Goal: Task Accomplishment & Management: Manage account settings

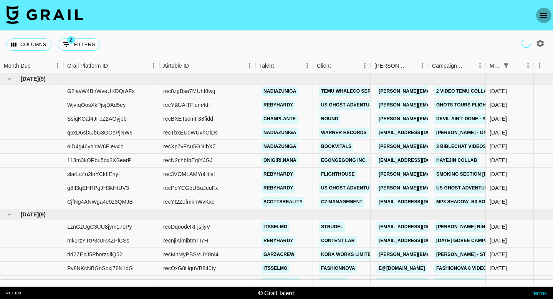
click at [540, 17] on icon "open drawer" at bounding box center [543, 15] width 9 height 9
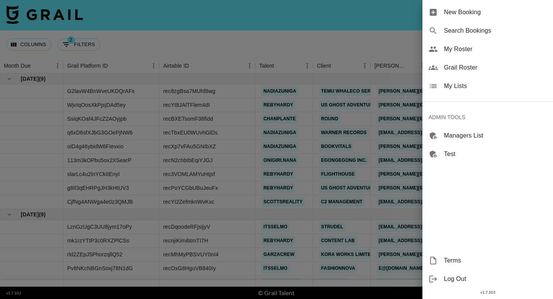
drag, startPoint x: 485, startPoint y: 31, endPoint x: 479, endPoint y: 65, distance: 34.6
click at [479, 65] on ul "New Booking Search Bookings My Roster Grail Roster My Lists ADMIN TOOLS Manager…" at bounding box center [487, 83] width 131 height 166
click at [479, 65] on span "Grail Roster" at bounding box center [495, 67] width 103 height 9
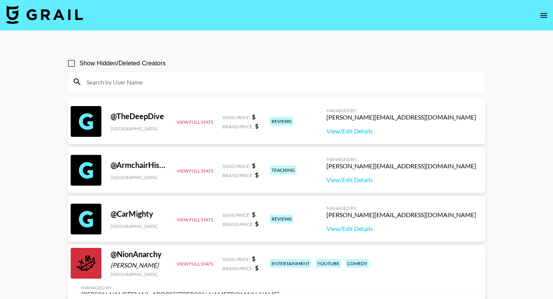
click at [165, 76] on input at bounding box center [281, 82] width 398 height 12
paste input "jaydensalaam"
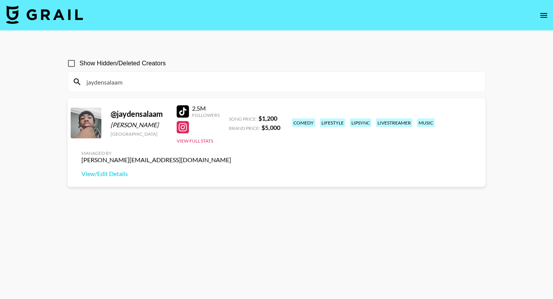
click at [165, 84] on input "jaydensalaam" at bounding box center [281, 82] width 398 height 12
paste input "deadxsirius"
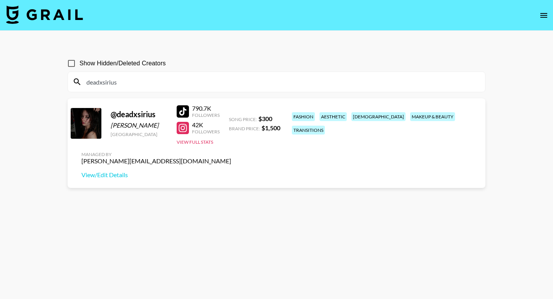
type input "deadxsirius"
click at [38, 15] on img at bounding box center [44, 14] width 77 height 18
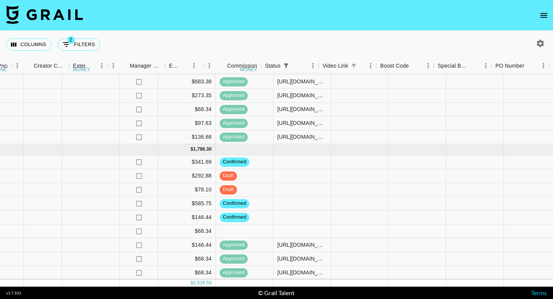
scroll to position [65, 537]
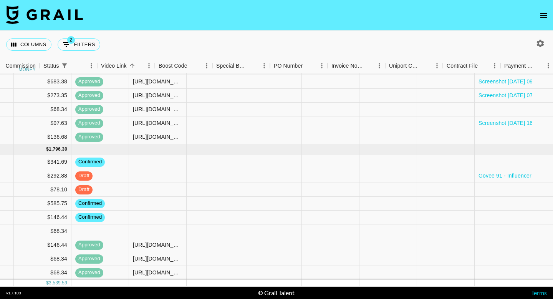
scroll to position [65, 952]
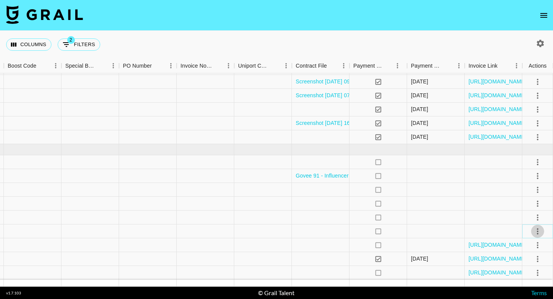
click at [536, 232] on icon "select merge strategy" at bounding box center [537, 230] width 9 height 9
click at [509, 159] on li "Confirm" at bounding box center [528, 159] width 50 height 14
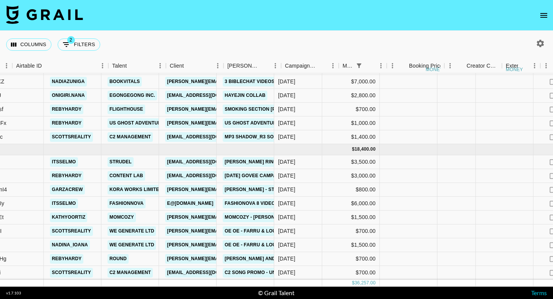
scroll to position [65, 147]
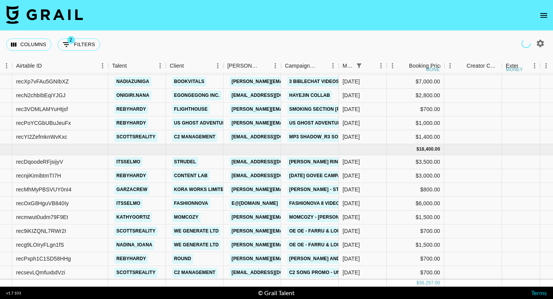
click at [543, 14] on icon "open drawer" at bounding box center [543, 15] width 9 height 9
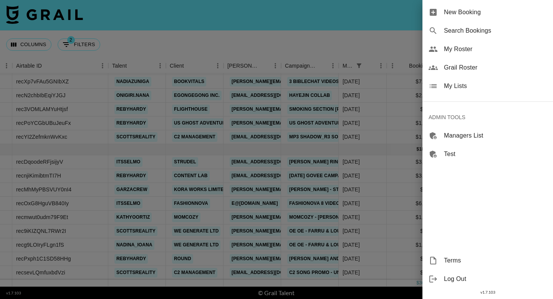
click at [484, 53] on span "My Roster" at bounding box center [495, 49] width 103 height 9
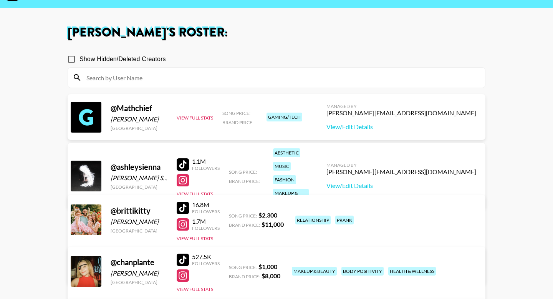
scroll to position [34, 0]
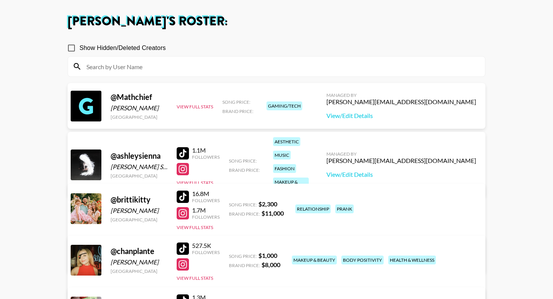
click at [185, 147] on div at bounding box center [183, 153] width 12 height 12
click at [183, 163] on div at bounding box center [183, 169] width 12 height 12
click at [195, 180] on button "View Full Stats" at bounding box center [195, 183] width 36 height 6
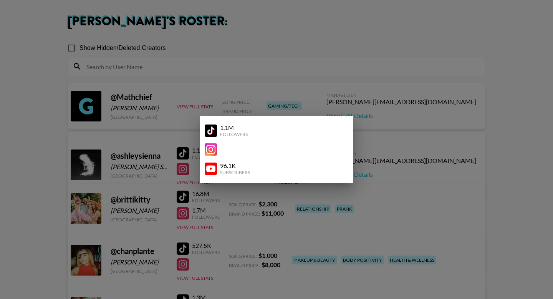
click at [210, 169] on img at bounding box center [211, 168] width 12 height 12
click at [360, 169] on div at bounding box center [276, 149] width 553 height 299
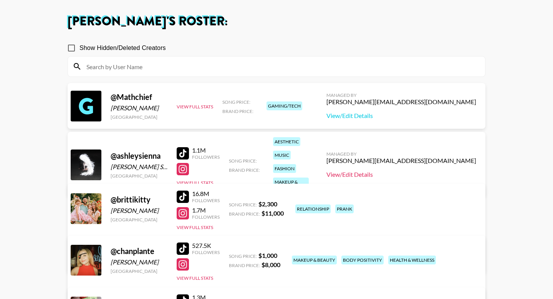
click at [434, 170] on link "View/Edit Details" at bounding box center [401, 174] width 150 height 8
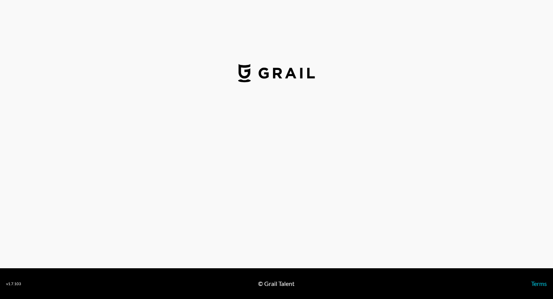
select select "USD"
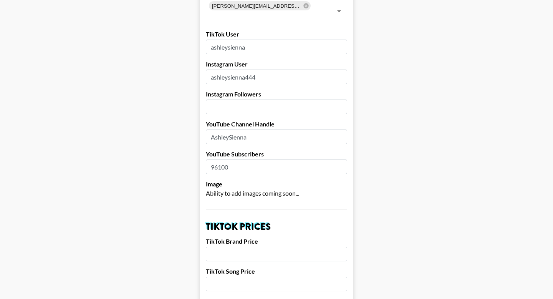
scroll to position [171, 0]
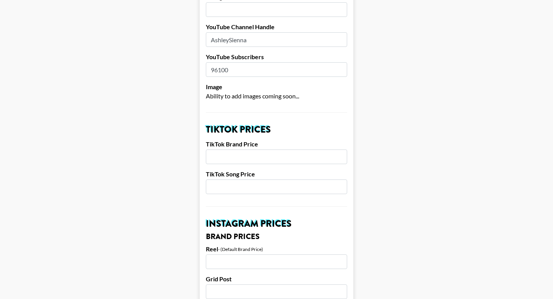
click at [232, 149] on input "number" at bounding box center [276, 156] width 141 height 15
type input "5000"
click at [233, 179] on input "number" at bounding box center [276, 186] width 141 height 15
type input "700"
click at [212, 254] on input "number" at bounding box center [276, 261] width 141 height 15
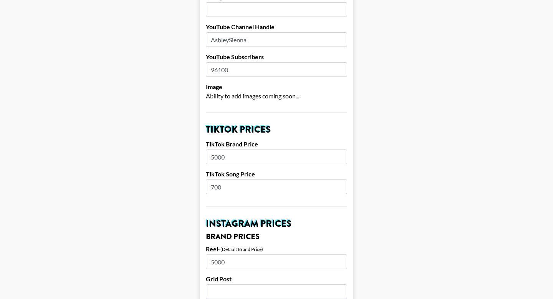
type input "5000"
click at [218, 284] on input "number" at bounding box center [276, 291] width 141 height 15
type input "5000"
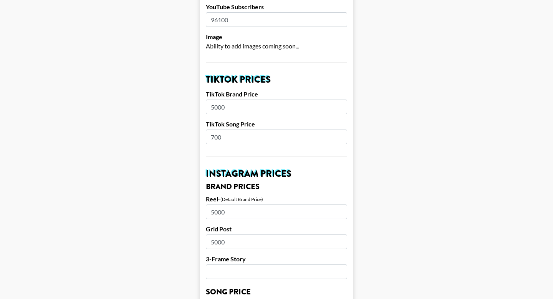
scroll to position [221, 0]
click at [225, 264] on input "number" at bounding box center [276, 271] width 141 height 15
type input "2500"
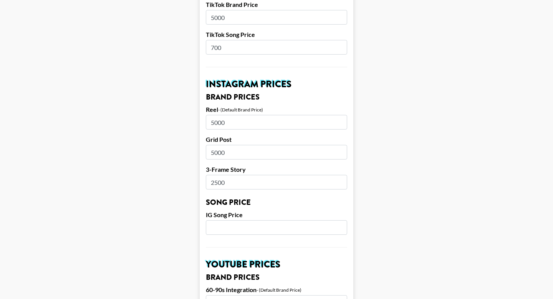
scroll to position [318, 0]
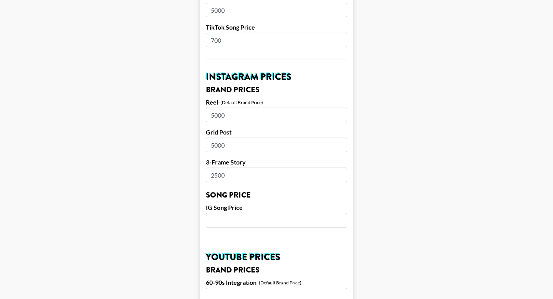
click at [230, 213] on input "number" at bounding box center [276, 220] width 141 height 15
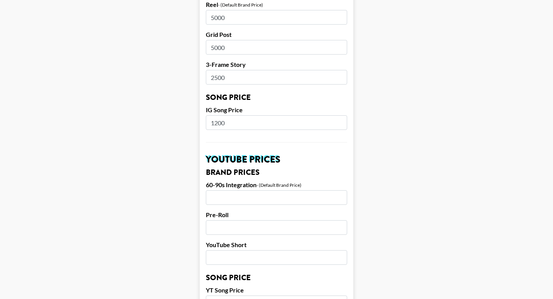
scroll to position [417, 0]
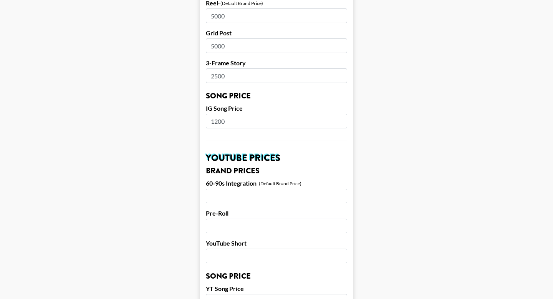
type input "1200"
click at [235, 188] on input "number" at bounding box center [276, 195] width 141 height 15
type input "10000"
click at [218, 218] on input "number" at bounding box center [276, 225] width 141 height 15
drag, startPoint x: 235, startPoint y: 185, endPoint x: 199, endPoint y: 184, distance: 36.1
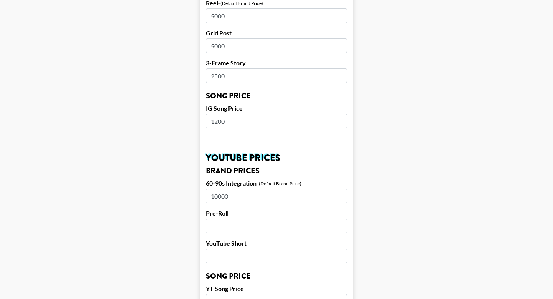
click at [200, 184] on form "Airtable ID: recUdqZoC8v1TxjD7 Manager(s) arthur@grail-talent.com ​ TikTok User…" at bounding box center [277, 109] width 154 height 966
click at [215, 220] on input "number" at bounding box center [276, 225] width 141 height 15
paste input "10000"
type input "10000"
click at [217, 254] on form "Airtable ID: recUdqZoC8v1TxjD7 Manager(s) arthur@grail-talent.com ​ TikTok User…" at bounding box center [277, 109] width 154 height 966
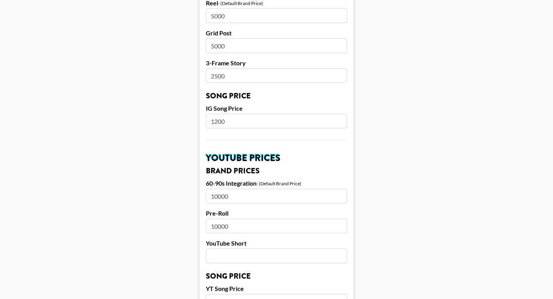
click at [217, 248] on input "number" at bounding box center [276, 255] width 141 height 15
paste input "10000"
drag, startPoint x: 231, startPoint y: 245, endPoint x: 198, endPoint y: 242, distance: 32.8
click at [198, 242] on main "Airtable ID: recUdqZoC8v1TxjD7 Manager(s) arthur@grail-talent.com ​ TikTok User…" at bounding box center [276, 109] width 540 height 966
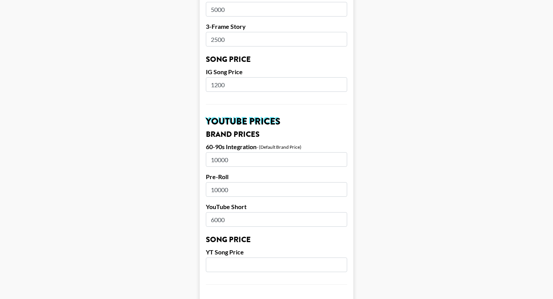
scroll to position [461, 0]
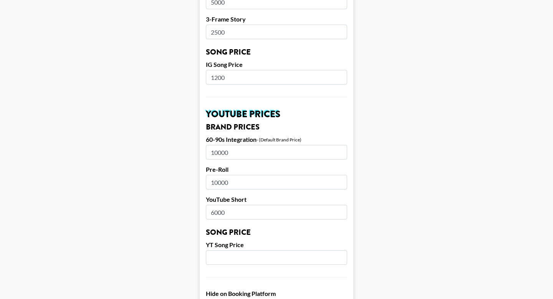
type input "6000"
click at [232, 252] on input "number" at bounding box center [276, 257] width 141 height 15
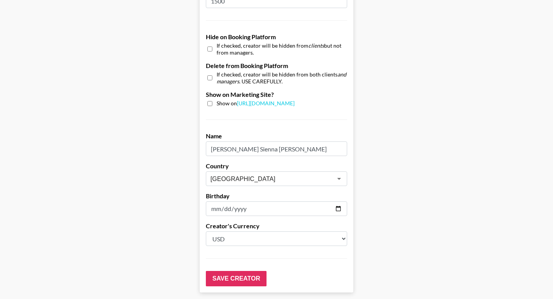
scroll to position [729, 0]
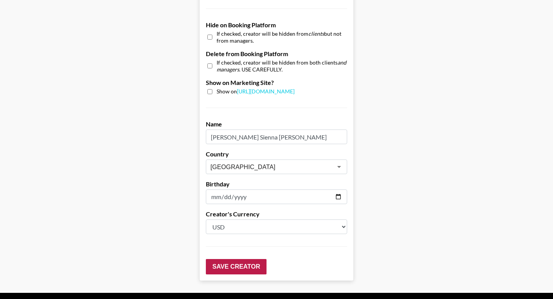
type input "1500"
click at [220, 259] on input "Save Creator" at bounding box center [236, 266] width 61 height 15
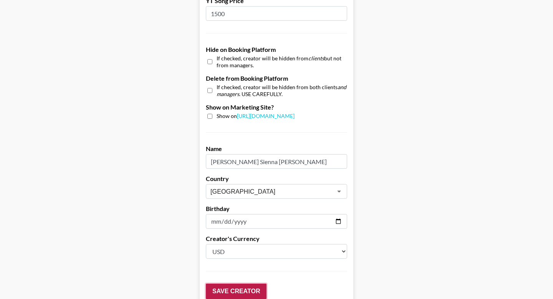
scroll to position [43, 0]
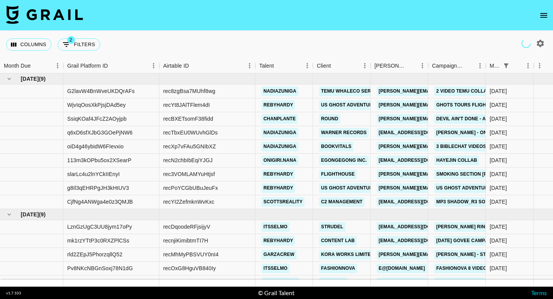
click at [540, 14] on icon "open drawer" at bounding box center [543, 15] width 9 height 9
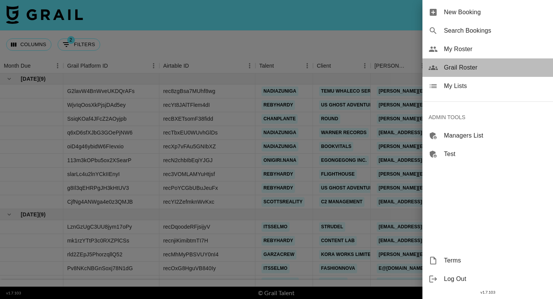
click at [458, 63] on span "Grail Roster" at bounding box center [495, 67] width 103 height 9
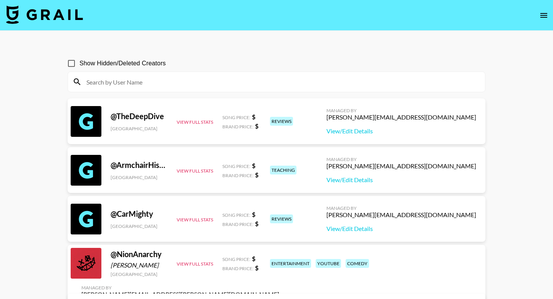
click at [233, 80] on input at bounding box center [281, 82] width 398 height 12
paste input "nadya.yeremin"
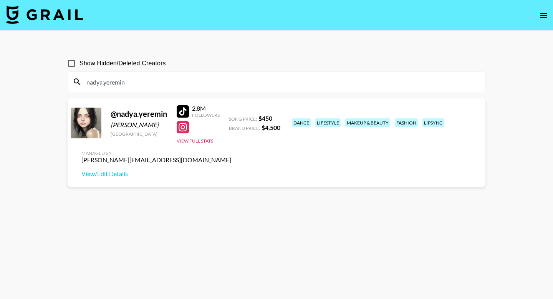
click at [364, 85] on input "nadya.yeremin" at bounding box center [281, 82] width 398 height 12
paste input "princessameliawu"
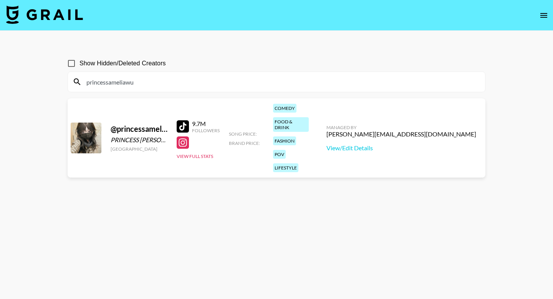
click at [306, 83] on input "princessameliawu" at bounding box center [281, 82] width 398 height 12
paste input "hunter__workman"
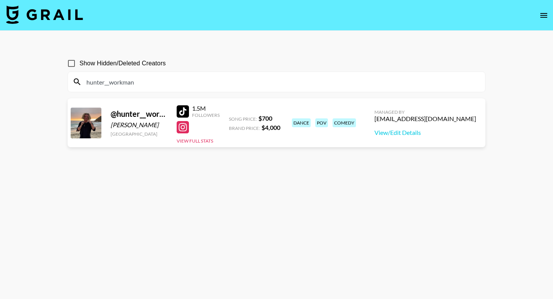
type input "hunter__workman"
click at [124, 81] on input "hunter__workman" at bounding box center [281, 82] width 398 height 12
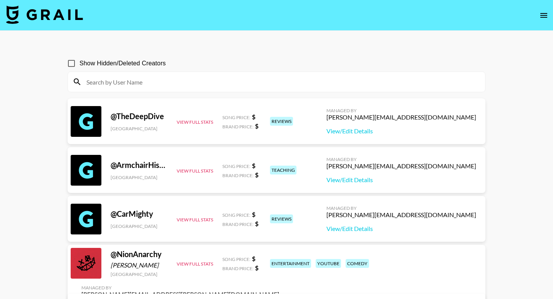
click at [142, 73] on div at bounding box center [276, 82] width 417 height 20
click at [140, 81] on input at bounding box center [281, 82] width 398 height 12
paste input "poppylaur"
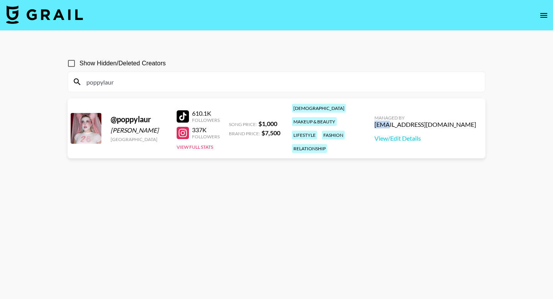
drag, startPoint x: 427, startPoint y: 121, endPoint x: 406, endPoint y: 120, distance: 21.5
click at [406, 120] on div "@ poppylaur [PERSON_NAME] [GEOGRAPHIC_DATA] 610.1K Followers 337K Followers Vie…" at bounding box center [277, 128] width 418 height 60
click at [185, 88] on div "poppylaur" at bounding box center [276, 82] width 417 height 20
click at [185, 84] on input "poppylaur" at bounding box center [281, 82] width 398 height 12
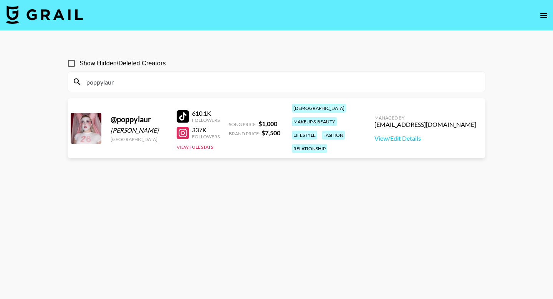
click at [185, 84] on input "poppylaur" at bounding box center [281, 82] width 398 height 12
paste input "rawlinsness"
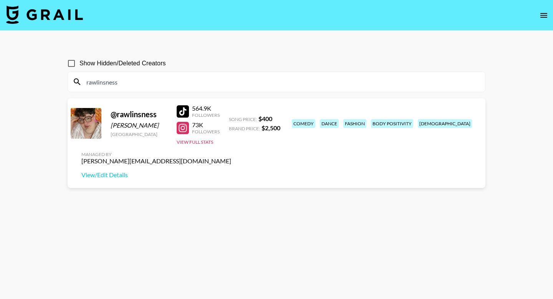
click at [139, 83] on input "rawlinsness" at bounding box center [281, 82] width 398 height 12
paste input "twinkle.t1t"
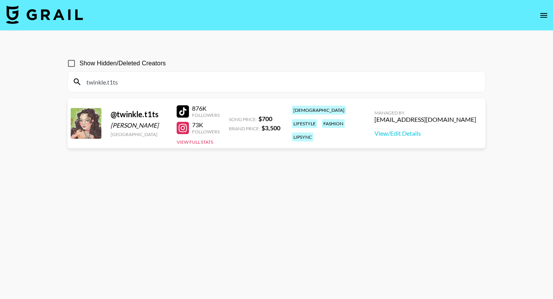
click at [219, 81] on input "twinkle.t1ts" at bounding box center [281, 82] width 398 height 12
paste input "emiliafart -"
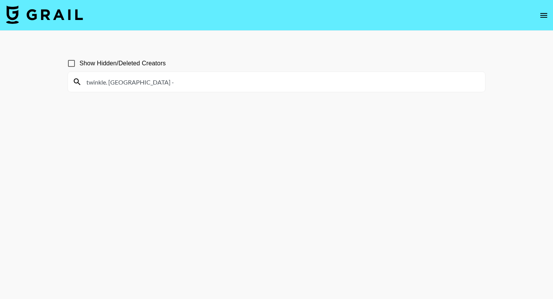
click at [219, 81] on input "twinkle. [GEOGRAPHIC_DATA] -" at bounding box center [281, 82] width 398 height 12
paste input
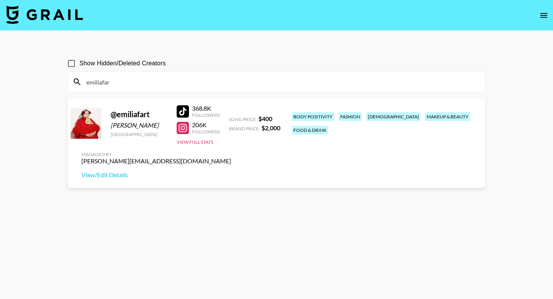
click at [116, 83] on input "emiliafar" at bounding box center [281, 82] width 398 height 12
paste input "cupiddeluxe"
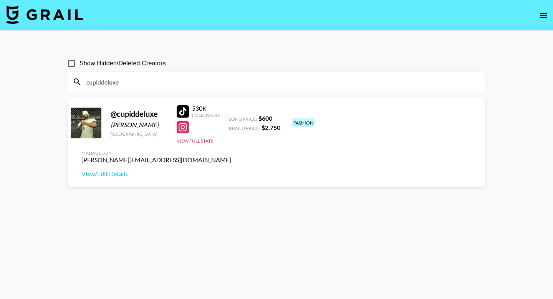
click at [167, 83] on input "cupiddeluxe" at bounding box center [281, 82] width 398 height 12
paste input "naarjess"
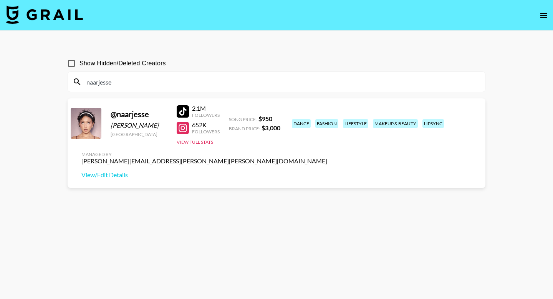
type input "naarjesse"
